Goal: Transaction & Acquisition: Download file/media

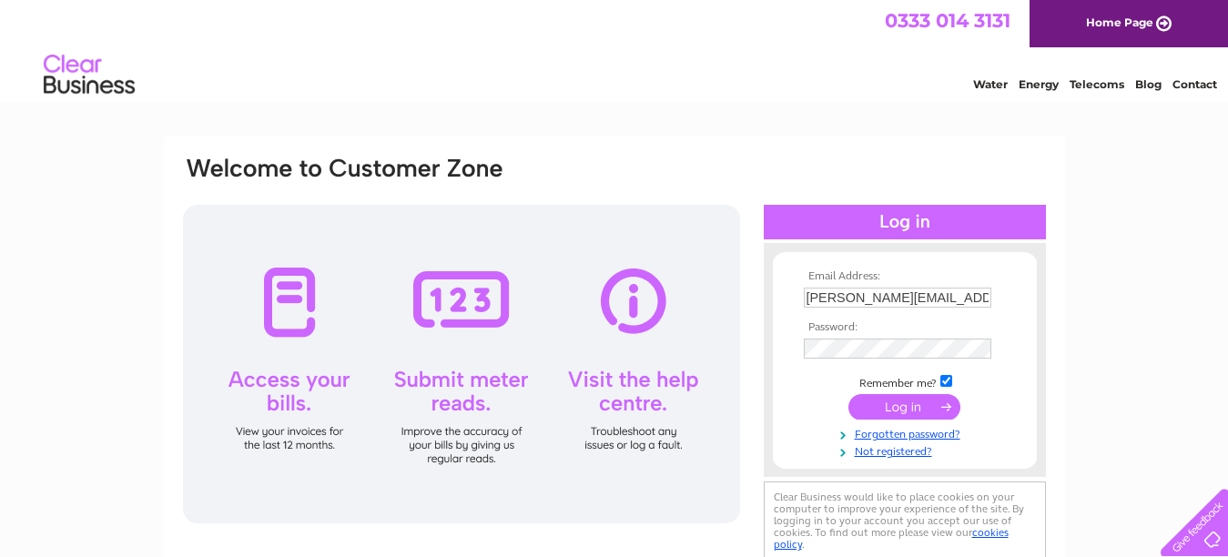
click at [900, 412] on input "submit" at bounding box center [905, 406] width 112 height 25
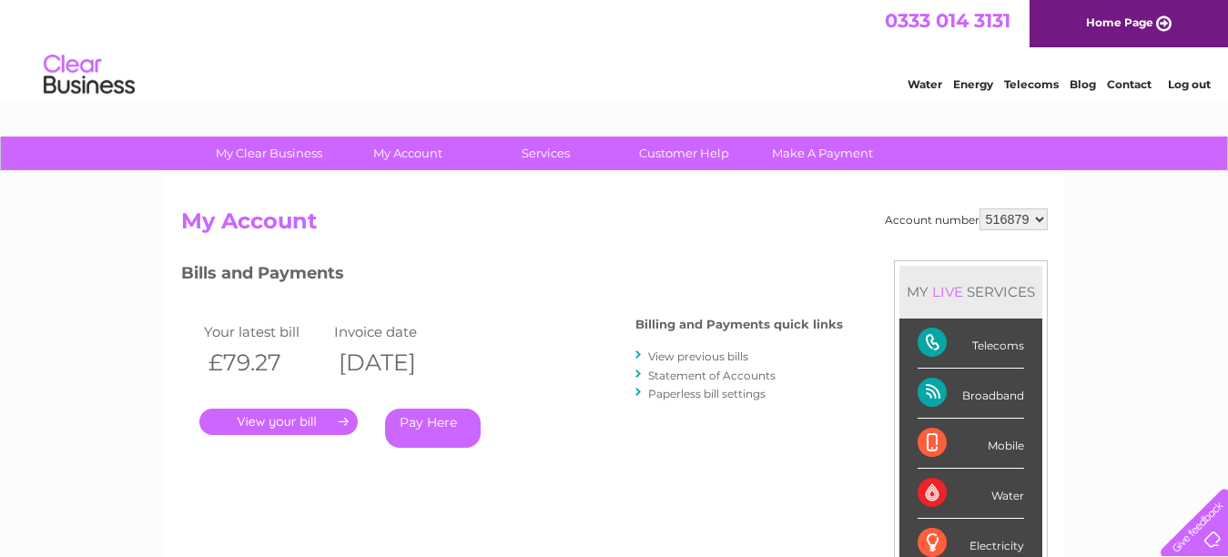
click at [341, 423] on link "." at bounding box center [278, 422] width 158 height 26
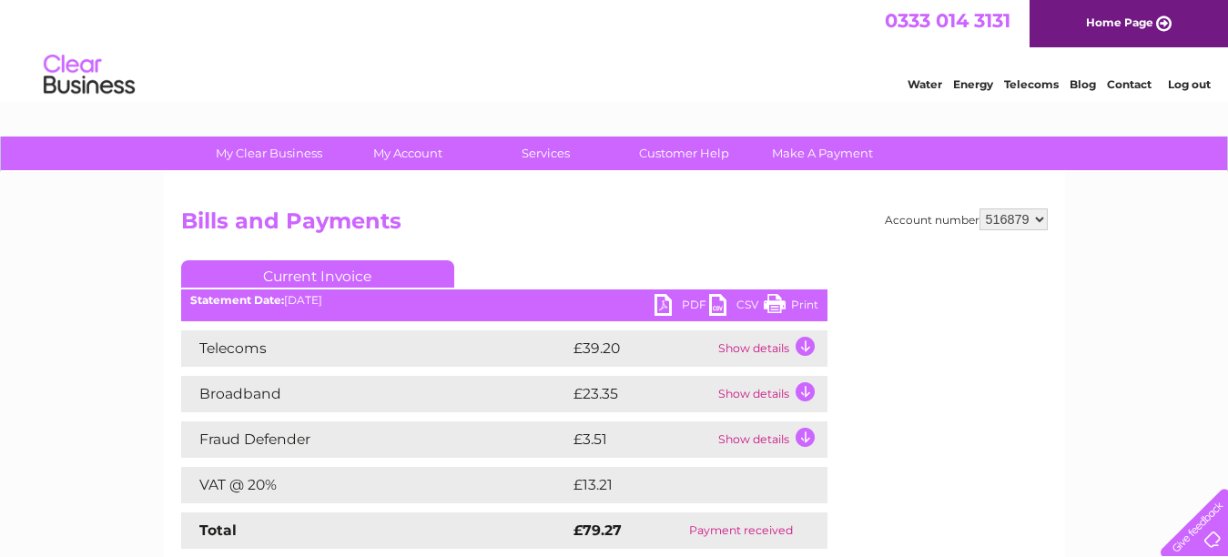
click at [660, 305] on link "PDF" at bounding box center [682, 307] width 55 height 26
